Goal: Transaction & Acquisition: Book appointment/travel/reservation

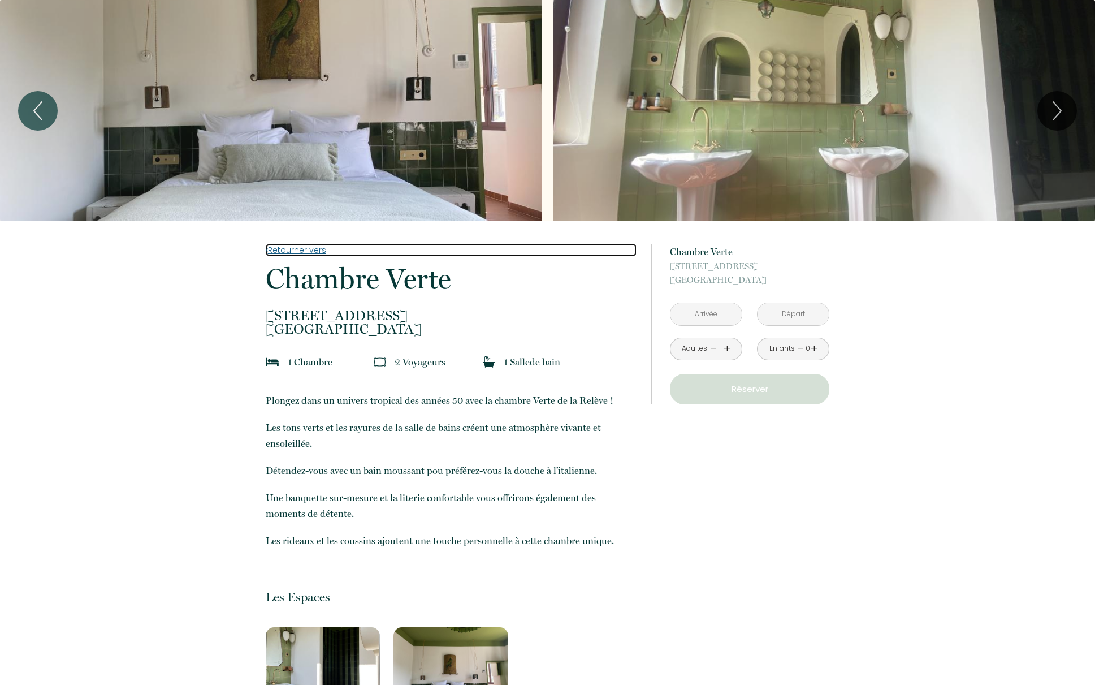
click at [317, 248] on link "Retourner vers" at bounding box center [451, 250] width 371 height 12
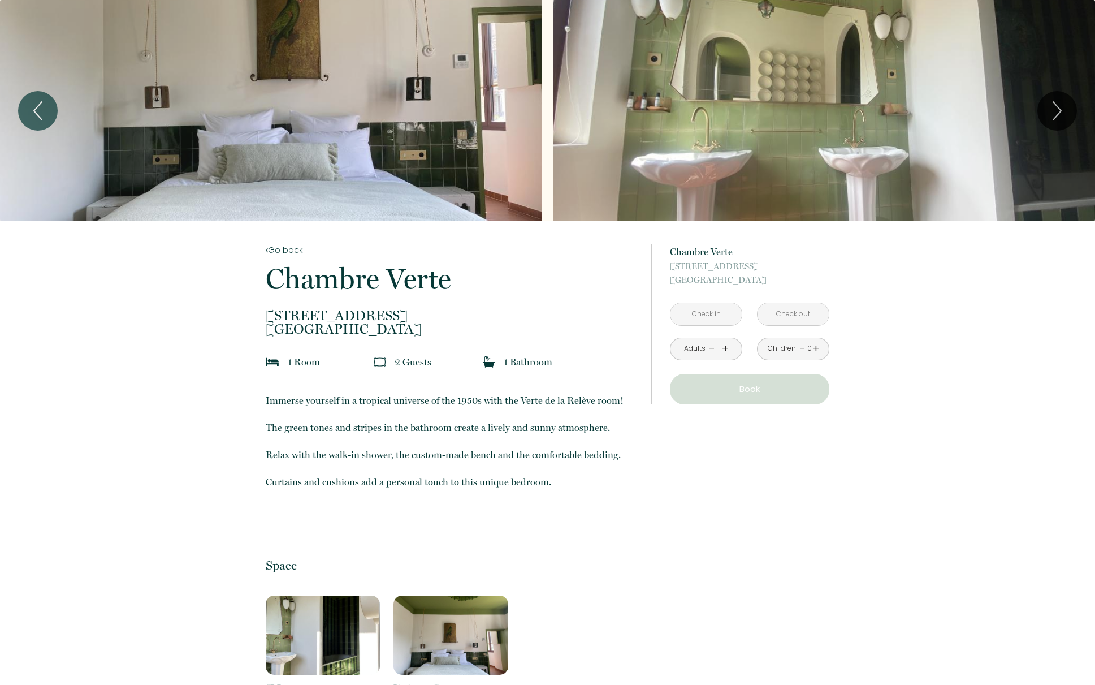
click at [727, 348] on link "+" at bounding box center [725, 349] width 7 height 18
click at [721, 315] on input "text" at bounding box center [706, 314] width 71 height 22
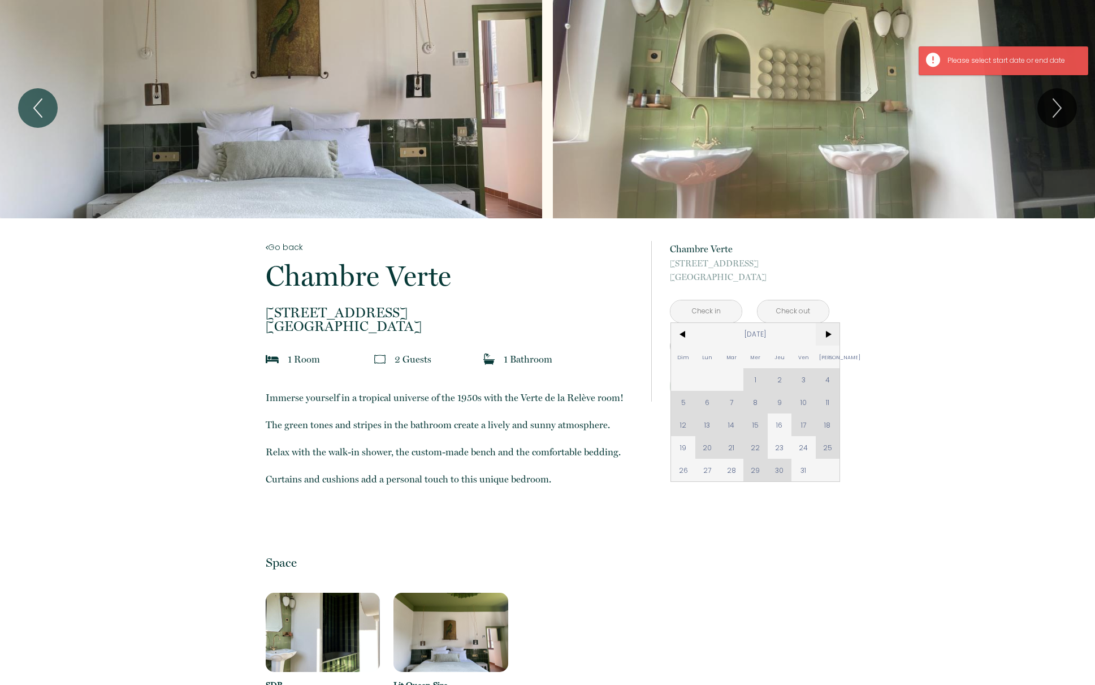
click at [824, 336] on span ">" at bounding box center [828, 334] width 24 height 23
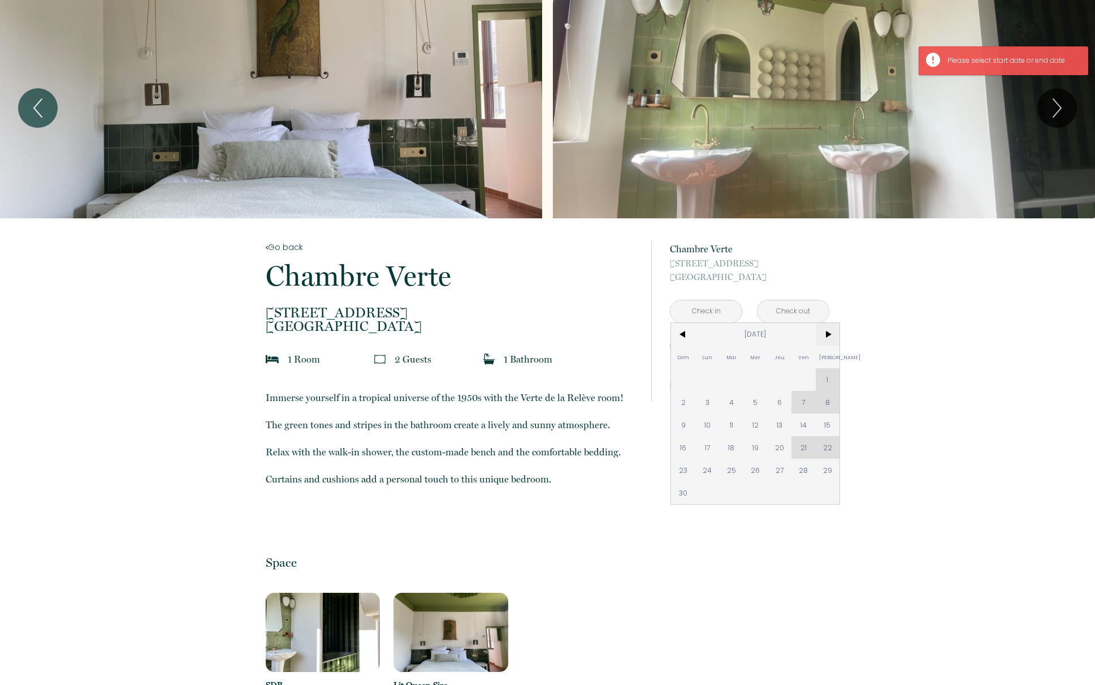
click at [824, 336] on span ">" at bounding box center [828, 334] width 24 height 23
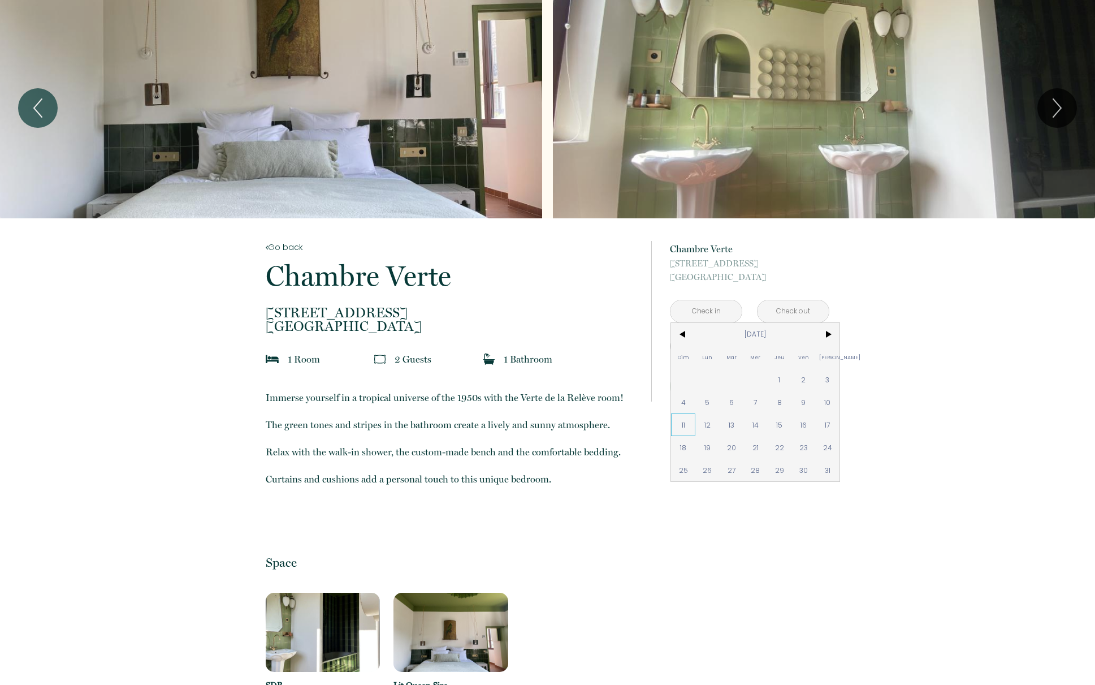
click at [685, 426] on span "11" at bounding box center [683, 424] width 24 height 23
type input "Dim 11 Jan 2026"
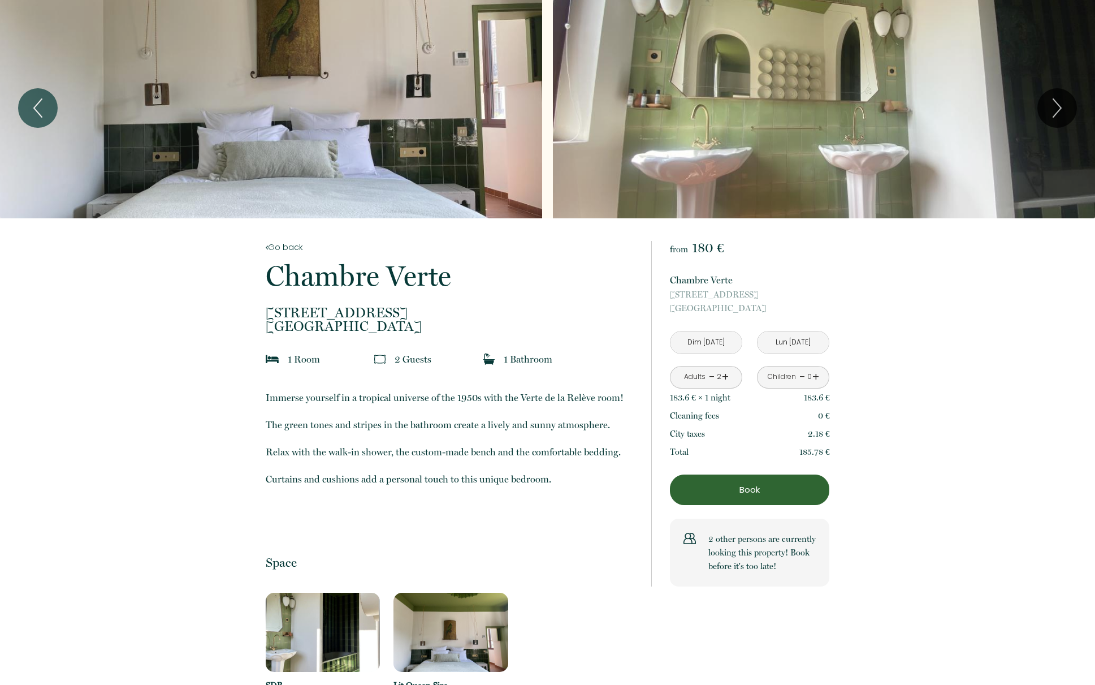
click at [789, 344] on input "Lun 12 Jan 2026" at bounding box center [793, 342] width 71 height 22
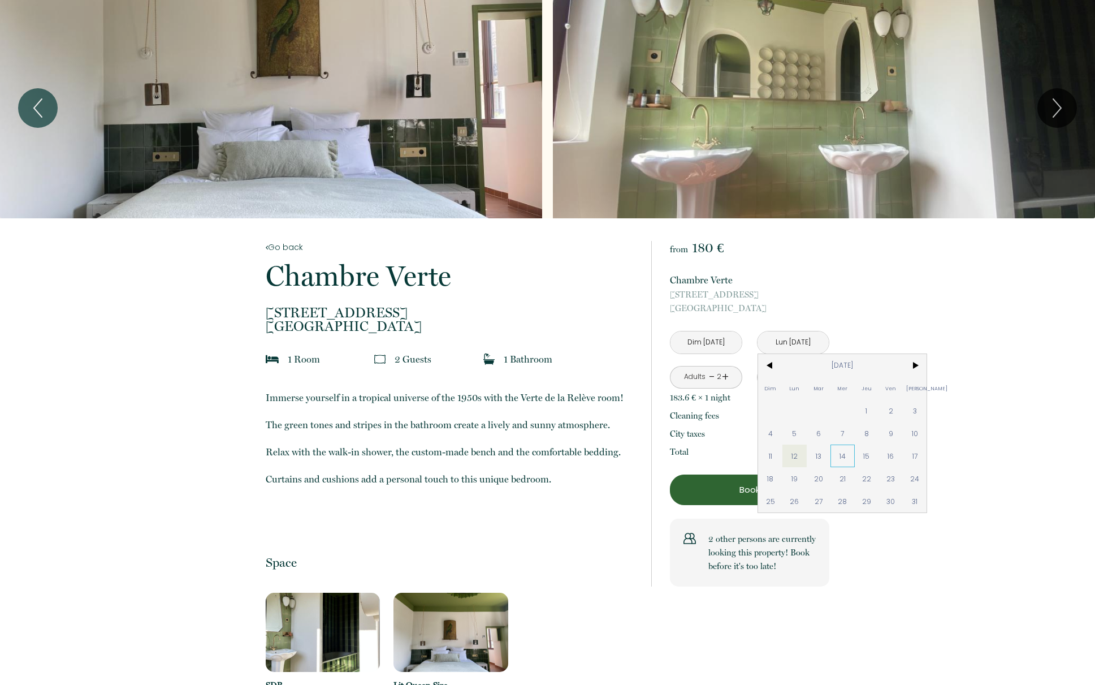
click at [845, 460] on span "14" at bounding box center [843, 455] width 24 height 23
type input "Mer 14 Jan 2026"
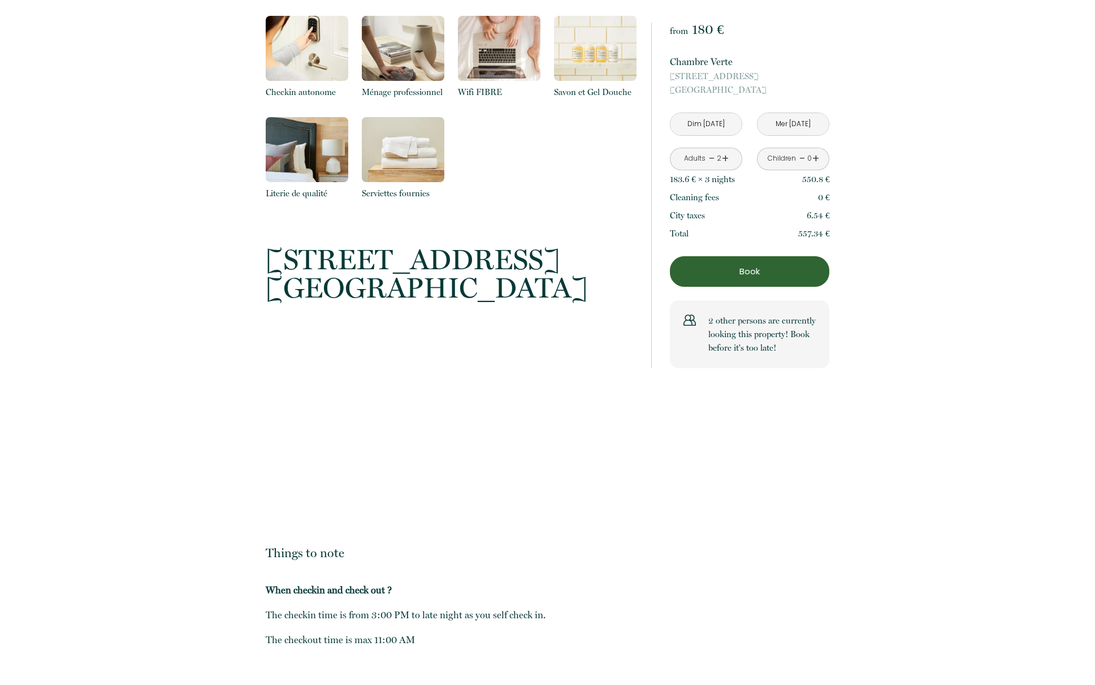
scroll to position [937, 0]
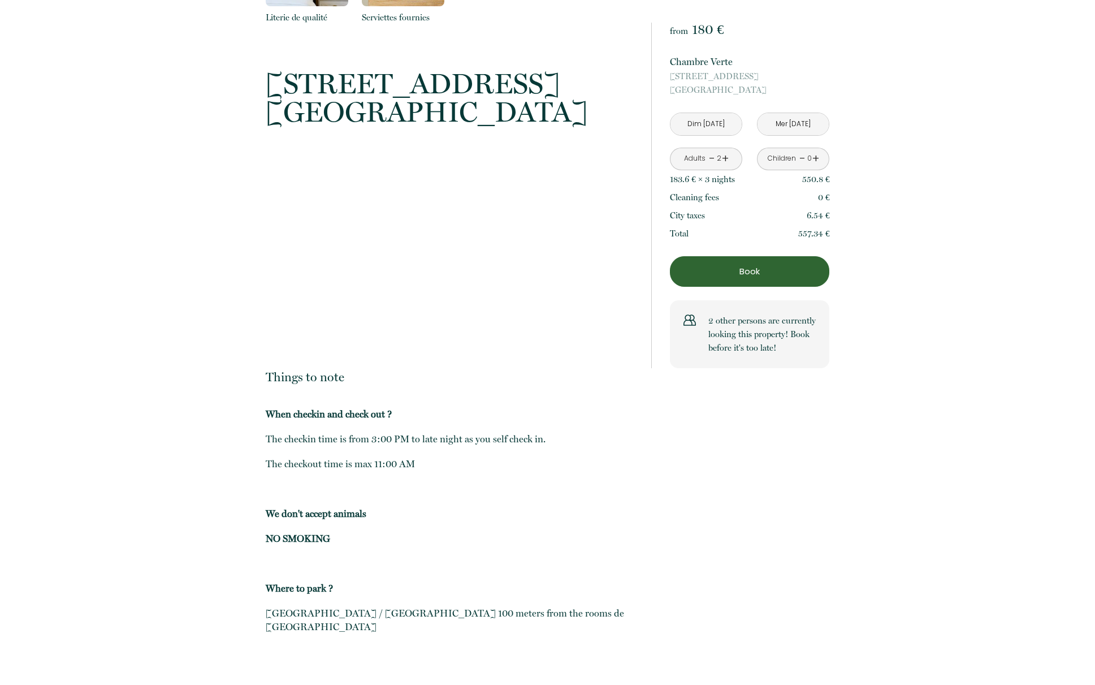
click at [732, 279] on button "Book" at bounding box center [749, 271] width 159 height 31
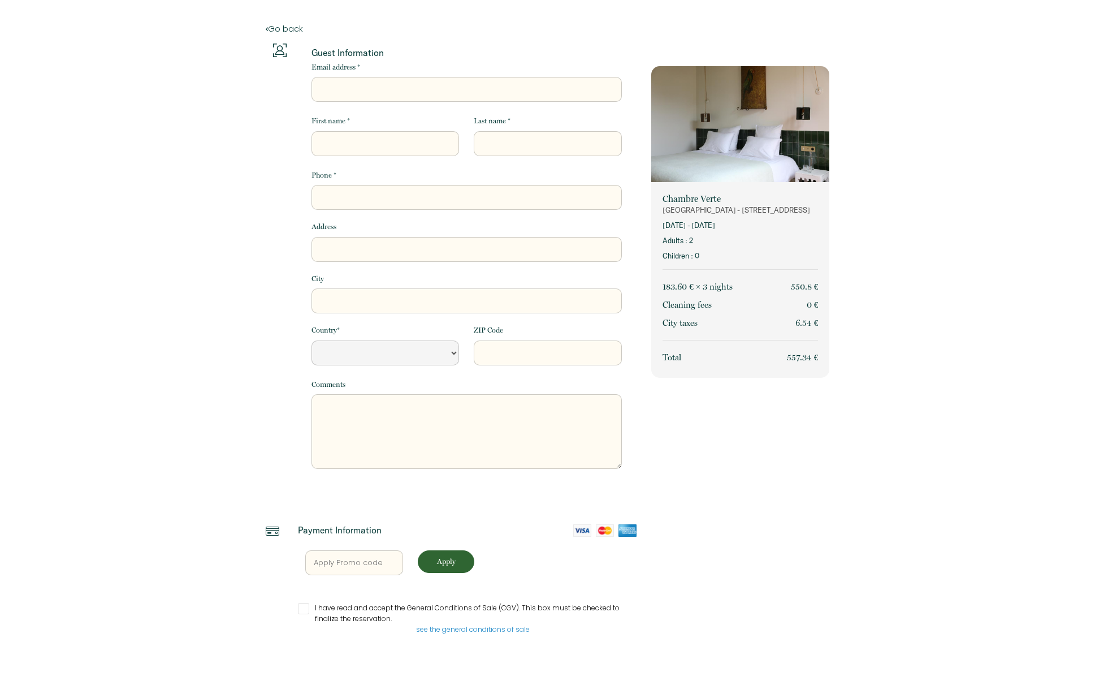
select select "Default select example"
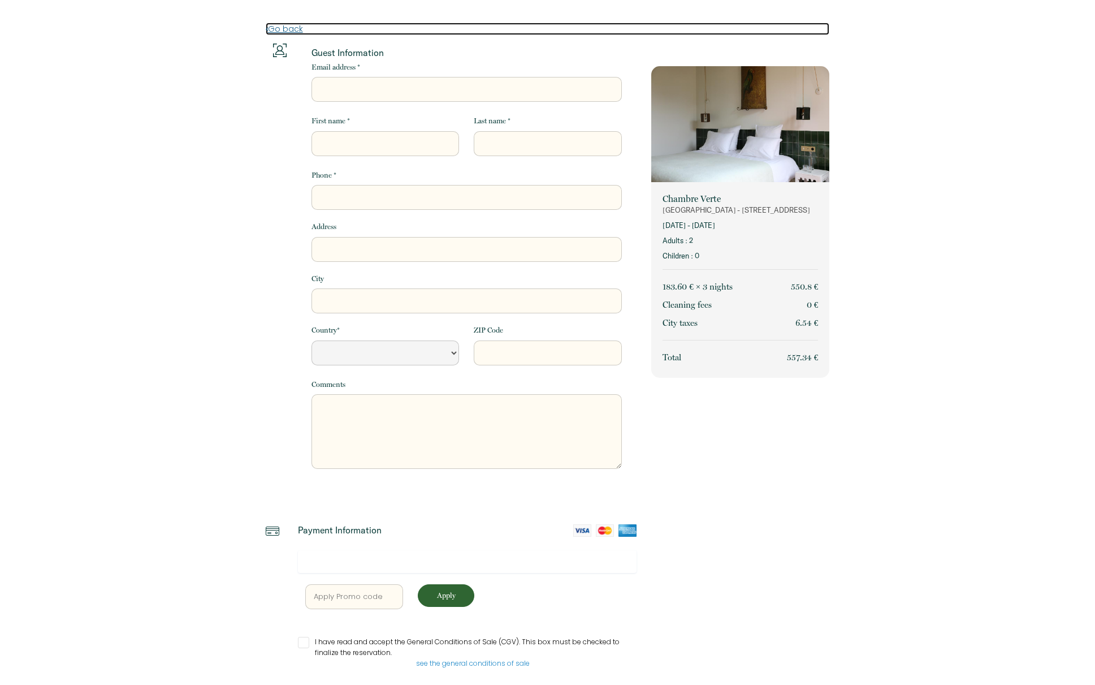
click at [279, 27] on link "Go back" at bounding box center [548, 29] width 564 height 12
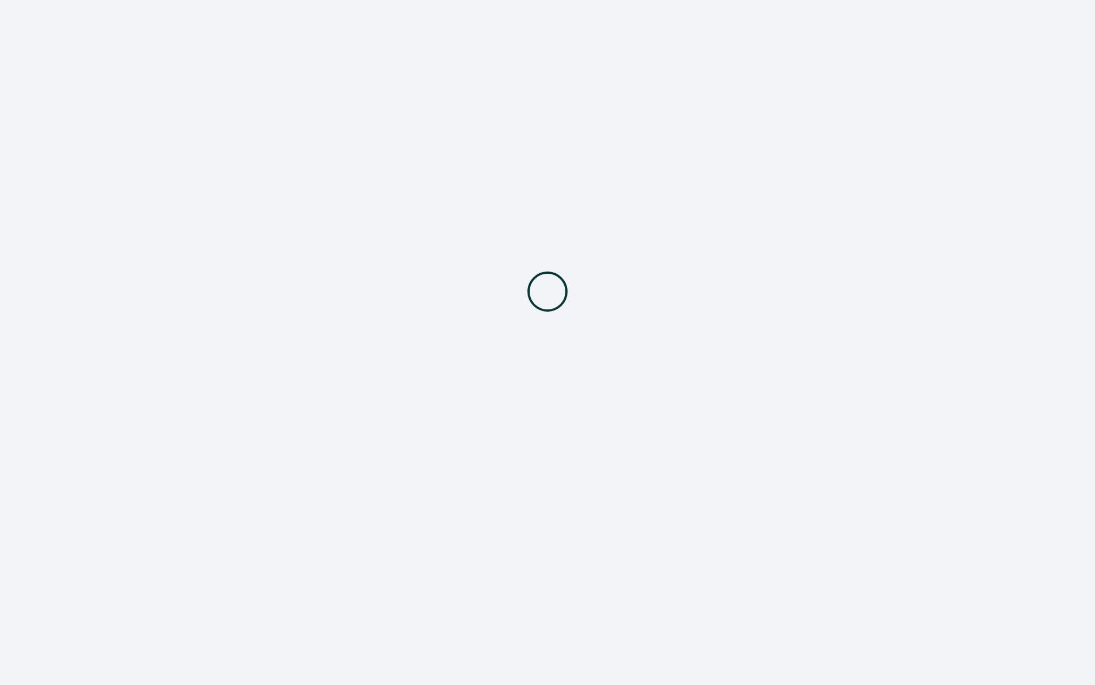
click at [269, 28] on div at bounding box center [547, 291] width 1095 height 583
